Goal: Information Seeking & Learning: Learn about a topic

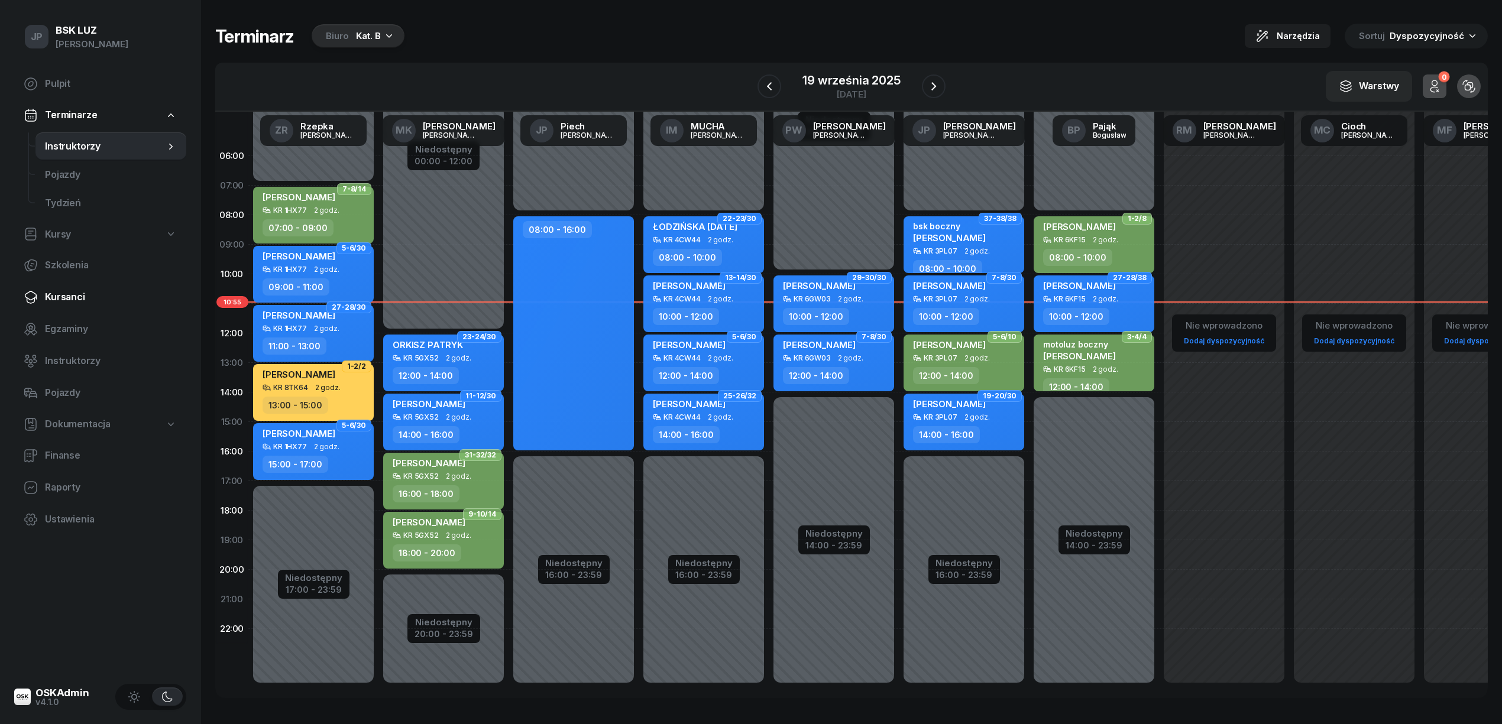
drag, startPoint x: 58, startPoint y: 299, endPoint x: 88, endPoint y: 291, distance: 31.0
click at [58, 299] on span "Kursanci" at bounding box center [111, 297] width 132 height 15
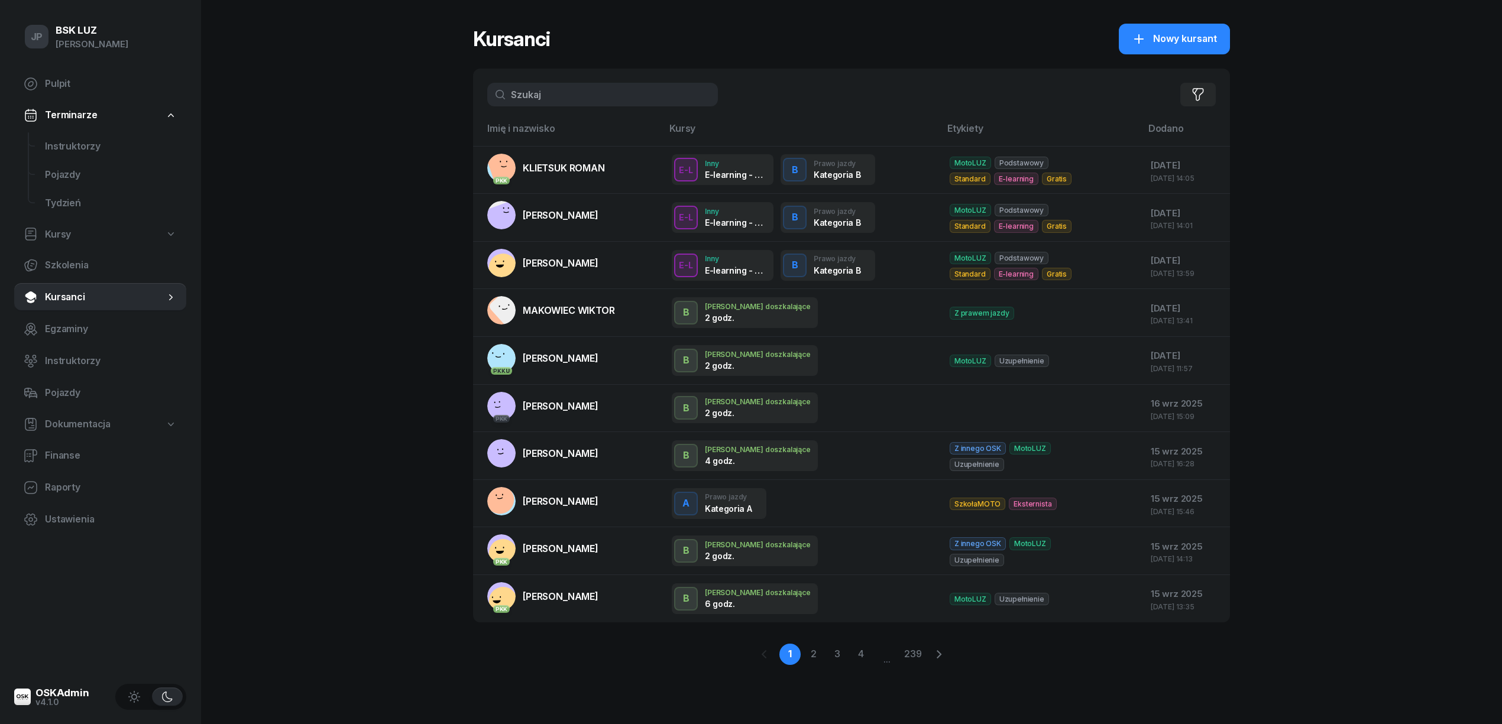
click at [543, 93] on input "text" at bounding box center [602, 95] width 231 height 24
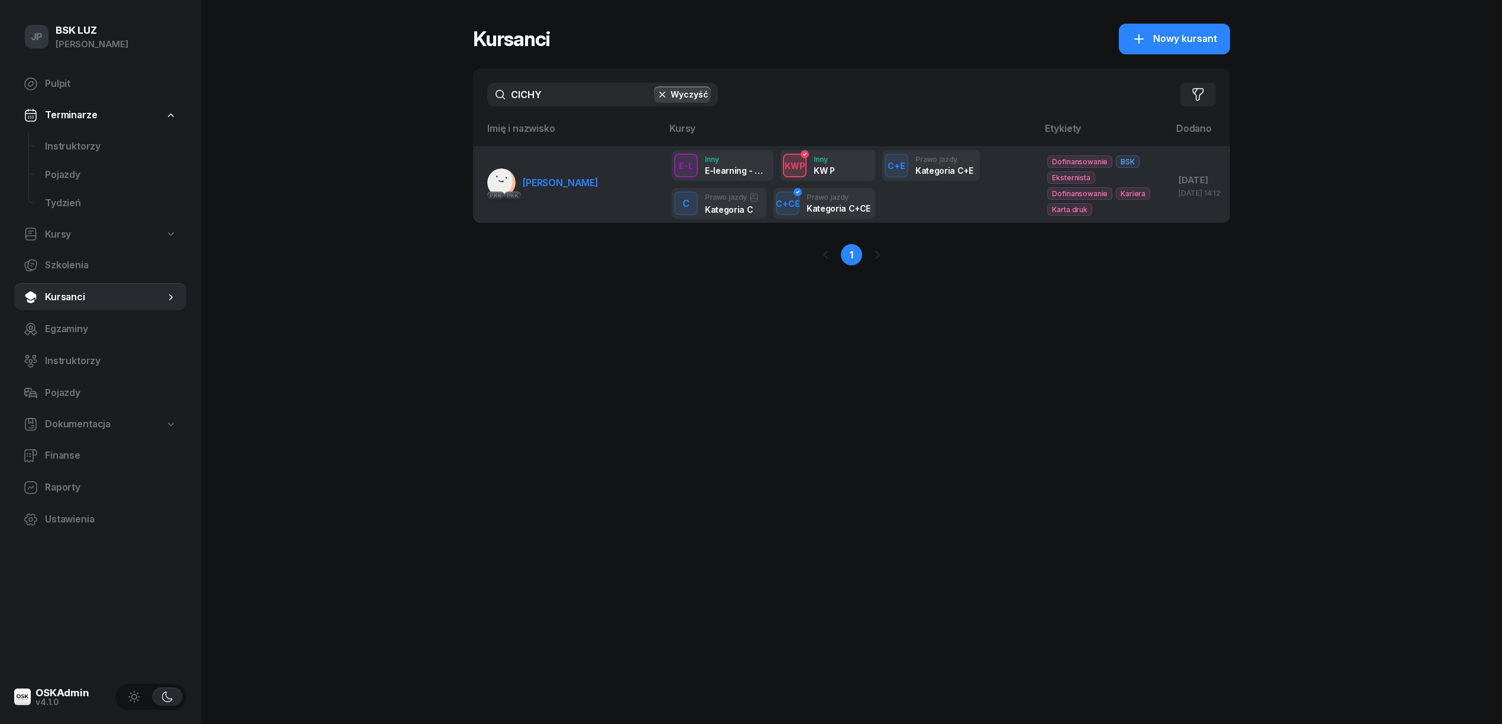
type input "CICHY"
click at [561, 181] on span "[PERSON_NAME]" at bounding box center [561, 183] width 76 height 12
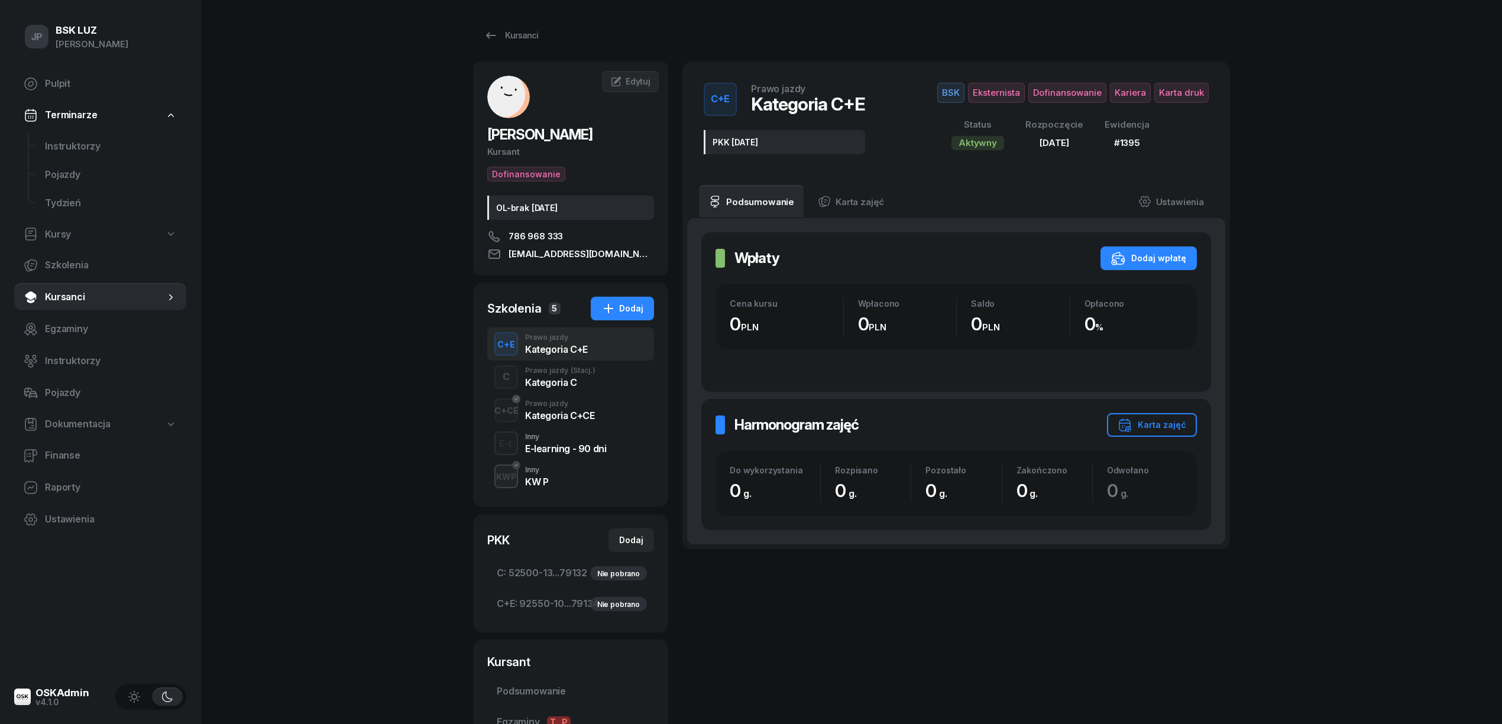
click at [540, 481] on div "KW P" at bounding box center [536, 481] width 23 height 9
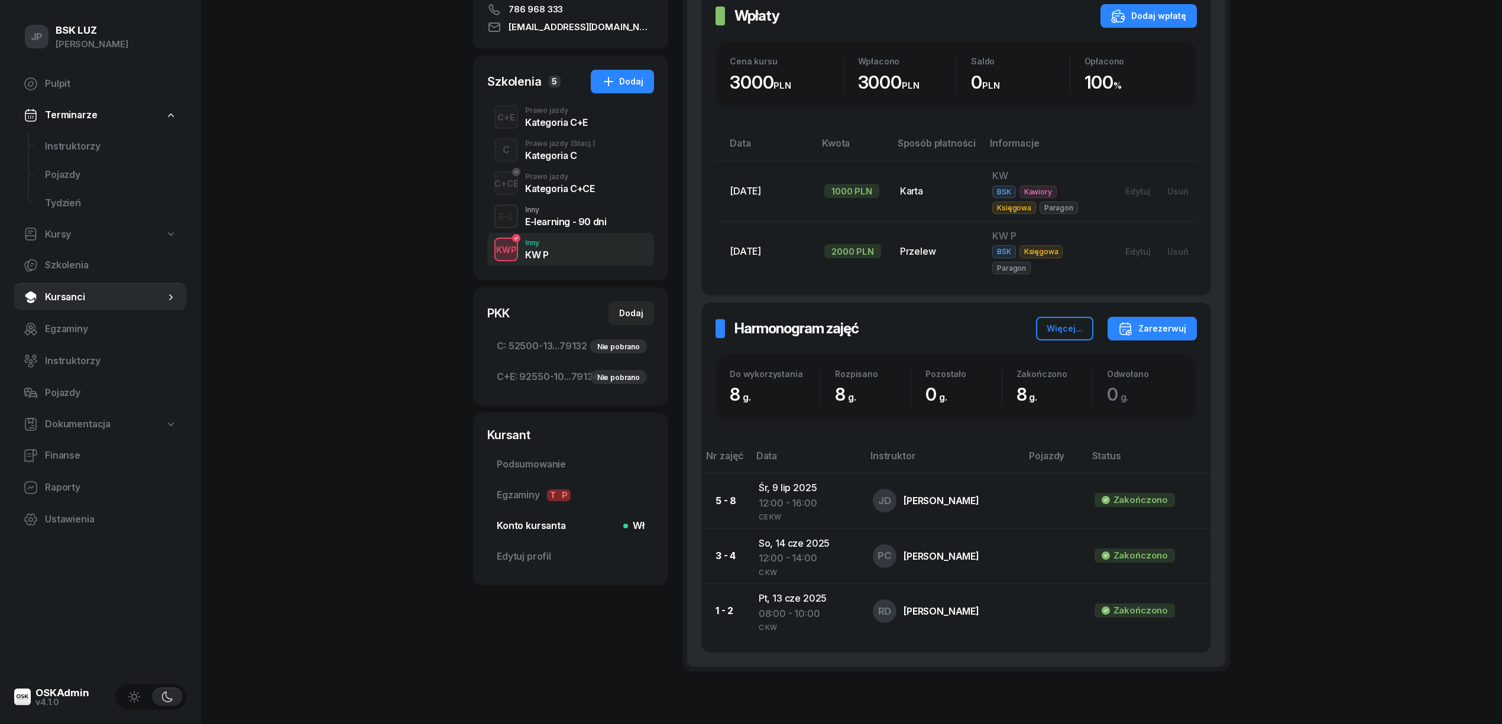
scroll to position [236, 0]
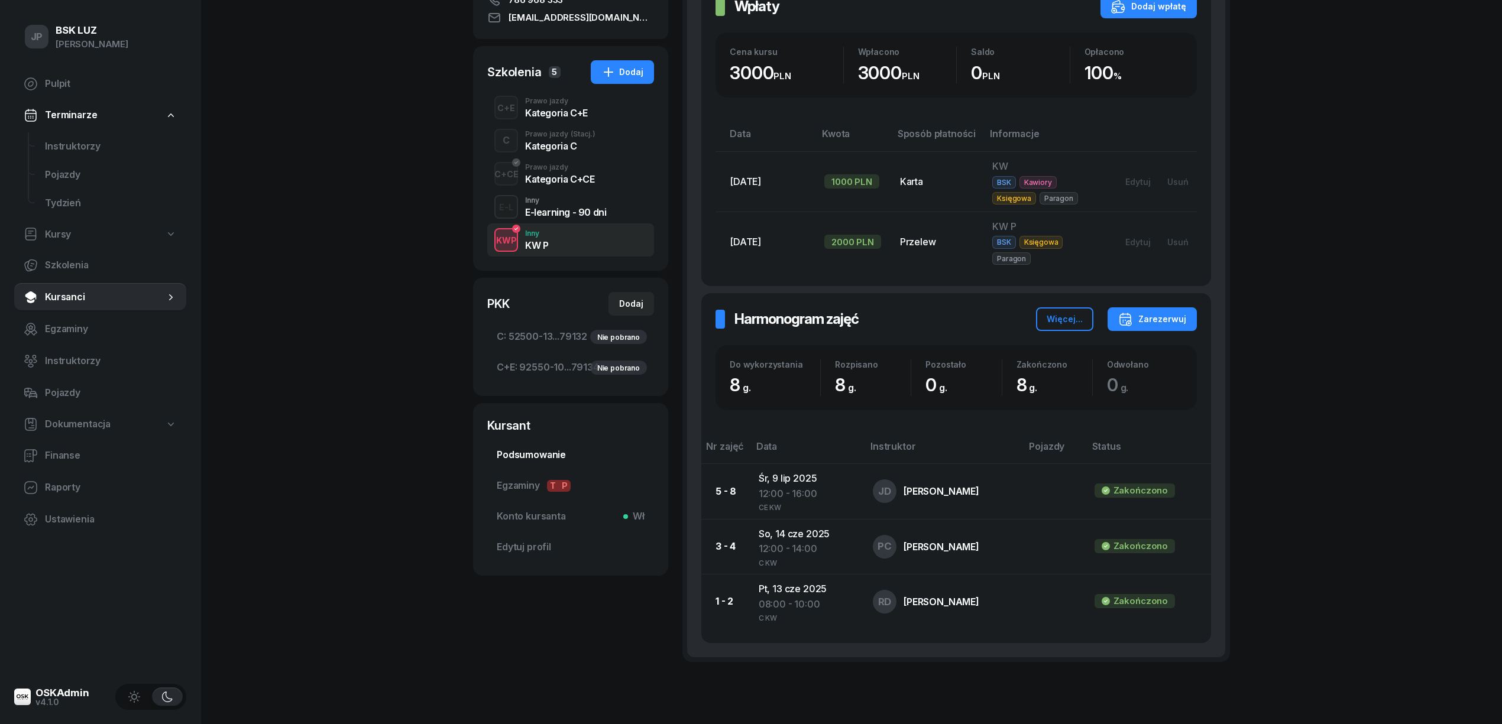
click at [525, 457] on span "Podsumowanie" at bounding box center [571, 455] width 148 height 15
